Goal: Navigation & Orientation: Find specific page/section

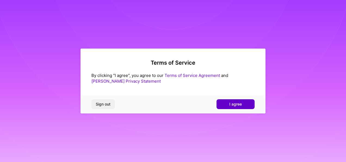
click at [226, 100] on button "I agree" at bounding box center [236, 104] width 38 height 10
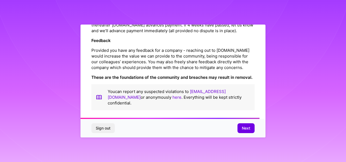
scroll to position [658, 0]
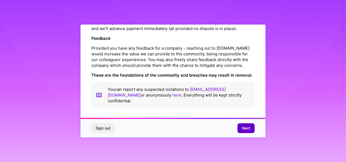
click at [248, 129] on span "Next" at bounding box center [246, 127] width 8 height 5
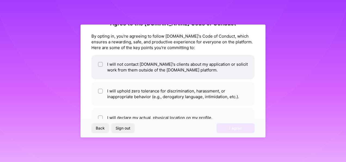
scroll to position [27, 0]
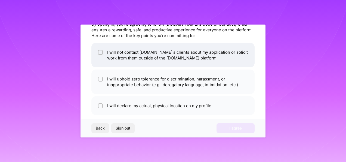
click at [98, 51] on div at bounding box center [100, 52] width 5 height 5
checkbox input "true"
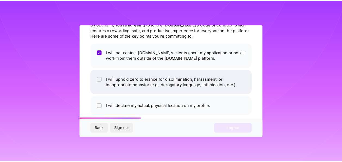
scroll to position [34, 0]
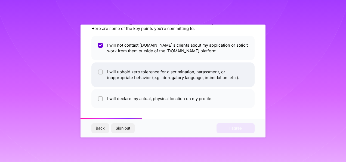
click at [100, 72] on input "checkbox" at bounding box center [101, 72] width 4 height 4
checkbox input "true"
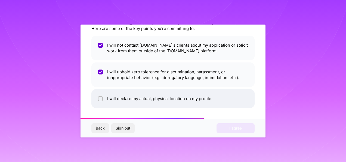
click at [101, 97] on input "checkbox" at bounding box center [101, 99] width 4 height 4
checkbox input "true"
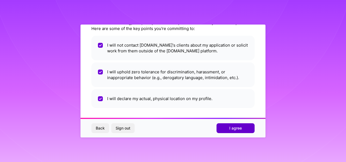
click at [241, 127] on span "I agree" at bounding box center [235, 127] width 13 height 5
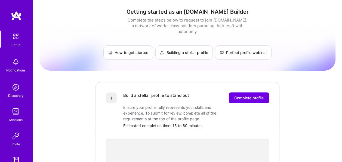
click at [14, 39] on img at bounding box center [15, 35] width 11 height 11
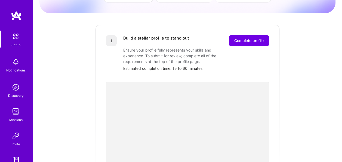
scroll to position [54, 0]
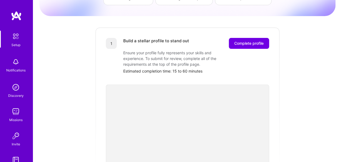
click at [18, 62] on img at bounding box center [15, 61] width 11 height 11
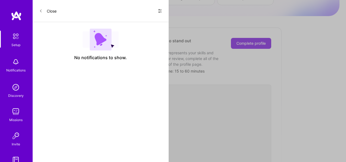
click at [42, 9] on button "Close" at bounding box center [47, 11] width 17 height 9
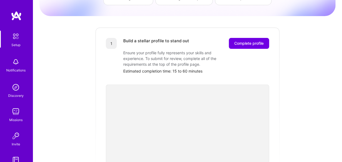
click at [14, 93] on div "Discovery" at bounding box center [16, 95] width 16 height 6
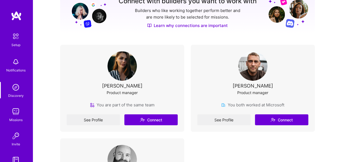
scroll to position [82, 0]
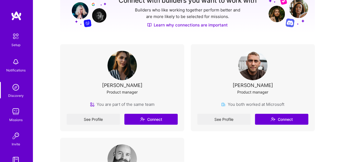
click at [14, 118] on div "Missions" at bounding box center [15, 120] width 13 height 6
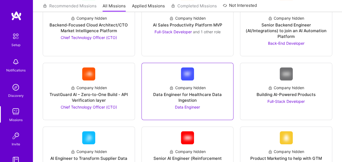
scroll to position [190, 0]
